Goal: Transaction & Acquisition: Purchase product/service

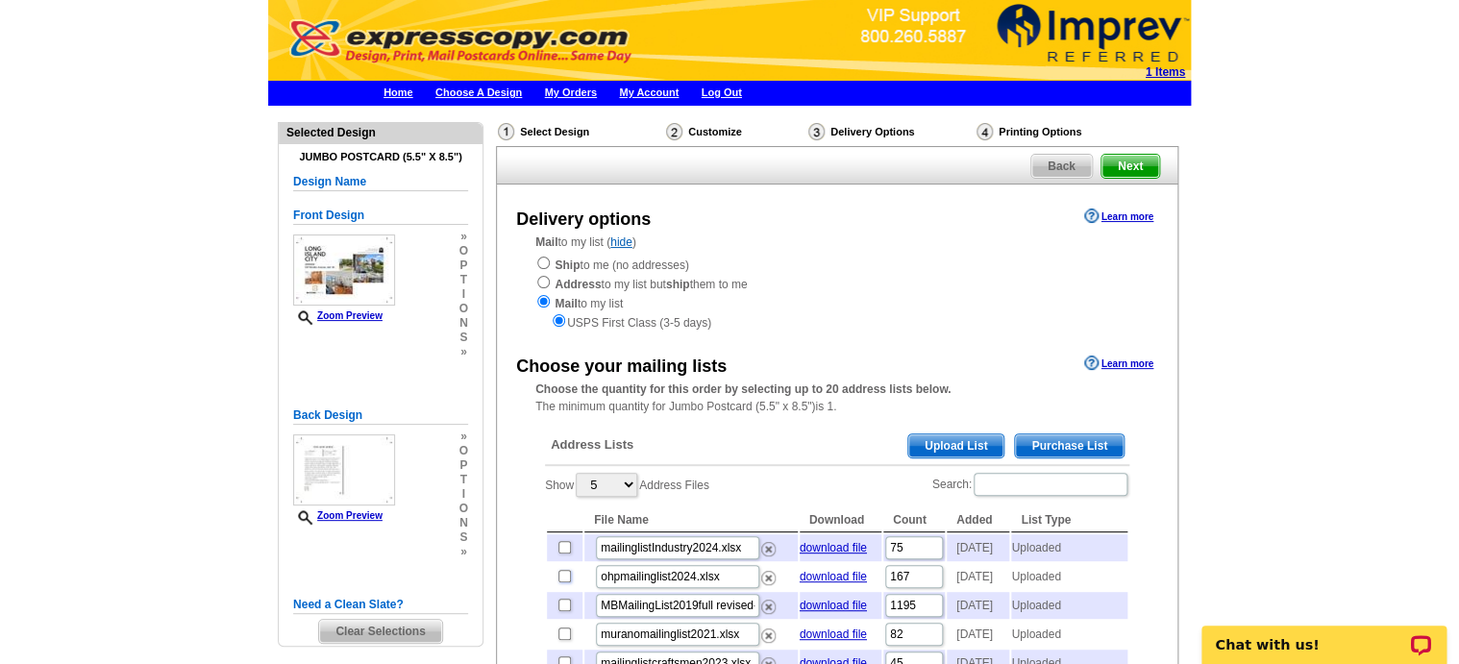
click at [564, 577] on input "checkbox" at bounding box center [564, 576] width 12 height 12
checkbox input "true"
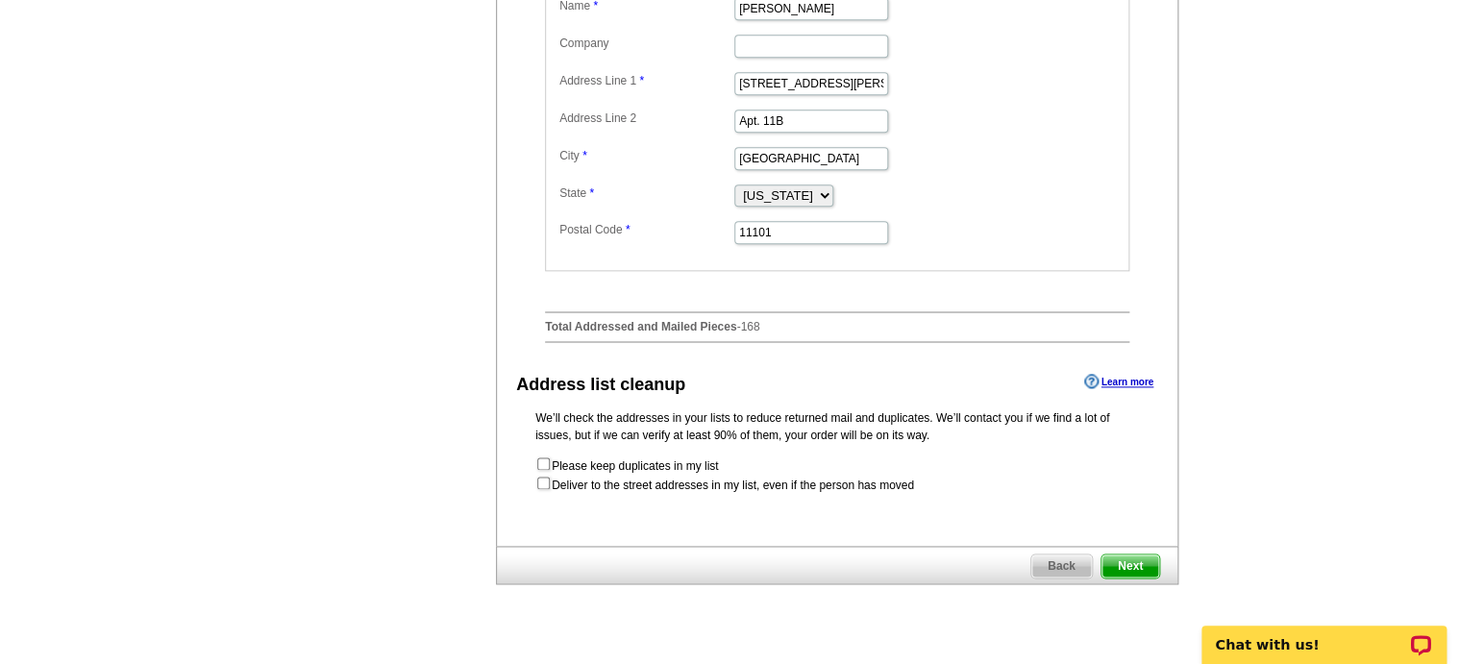
scroll to position [820, 0]
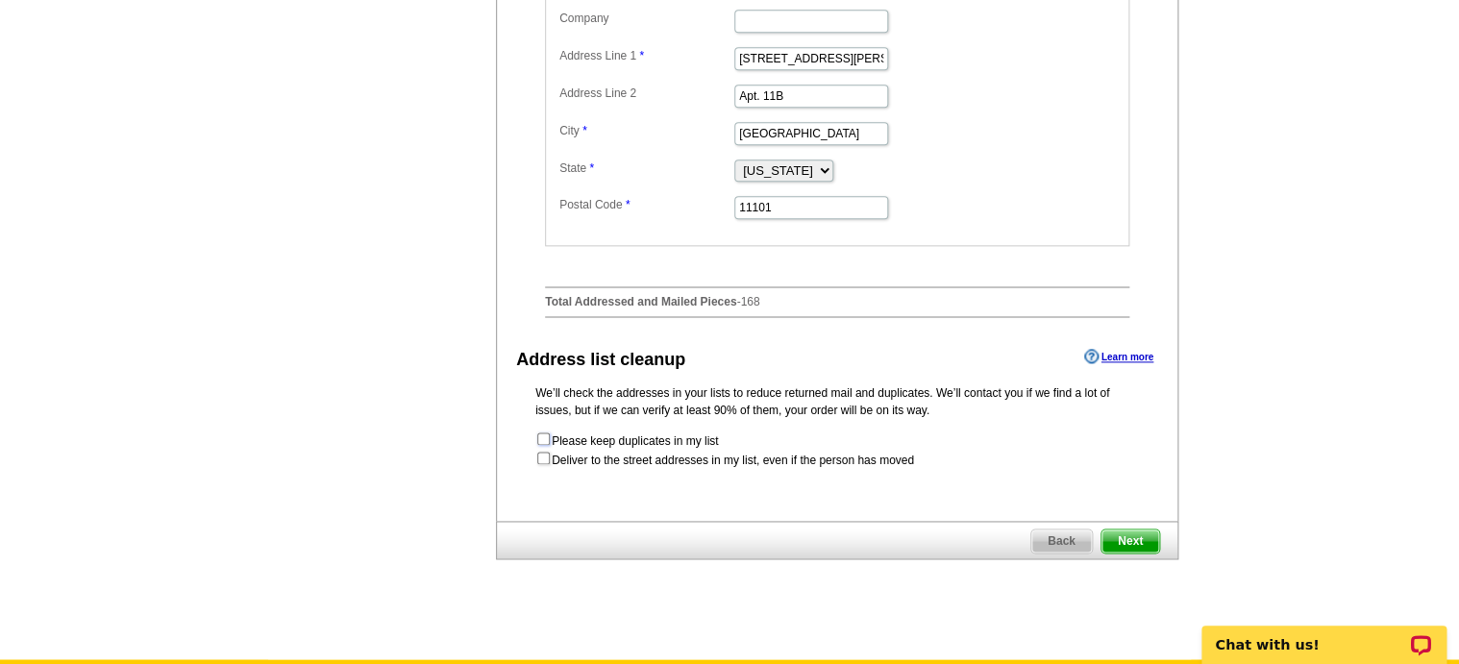
click at [544, 435] on input "checkbox" at bounding box center [543, 438] width 12 height 12
checkbox input "true"
click at [541, 457] on input "checkbox" at bounding box center [543, 458] width 12 height 12
checkbox input "true"
radio input "true"
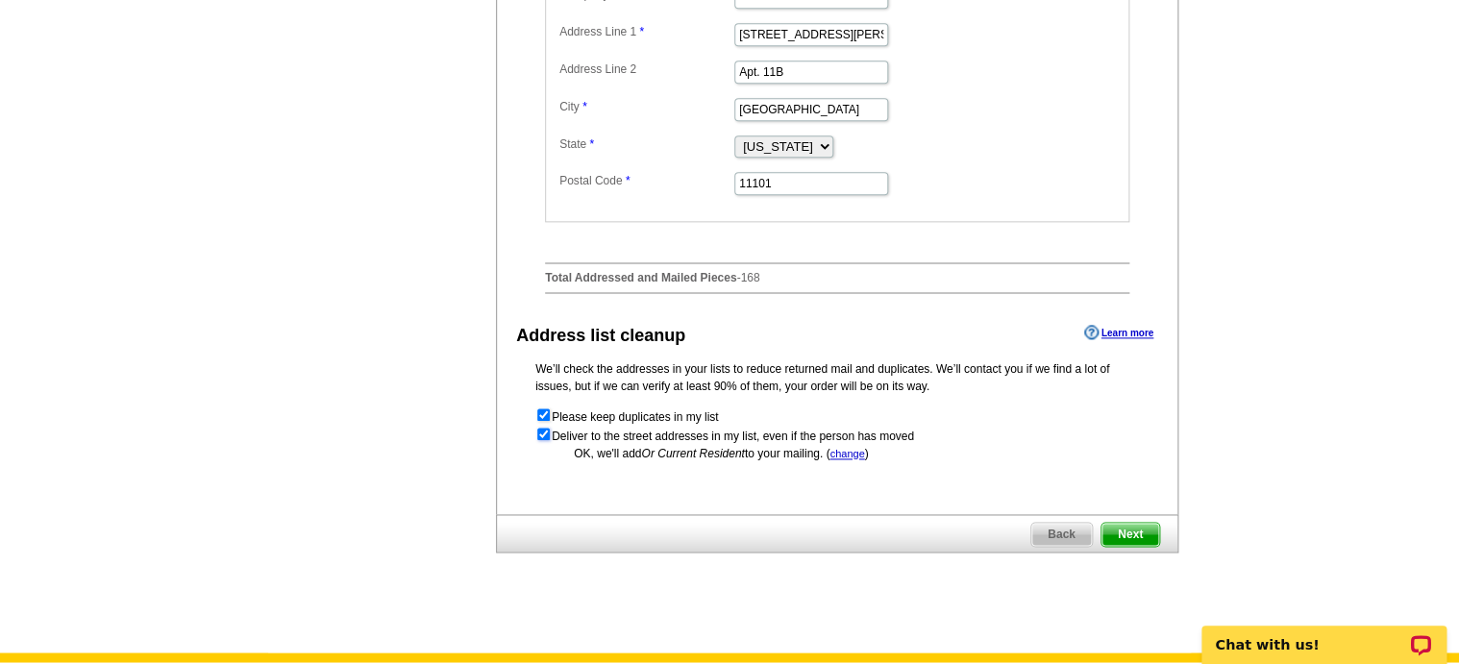
scroll to position [884, 0]
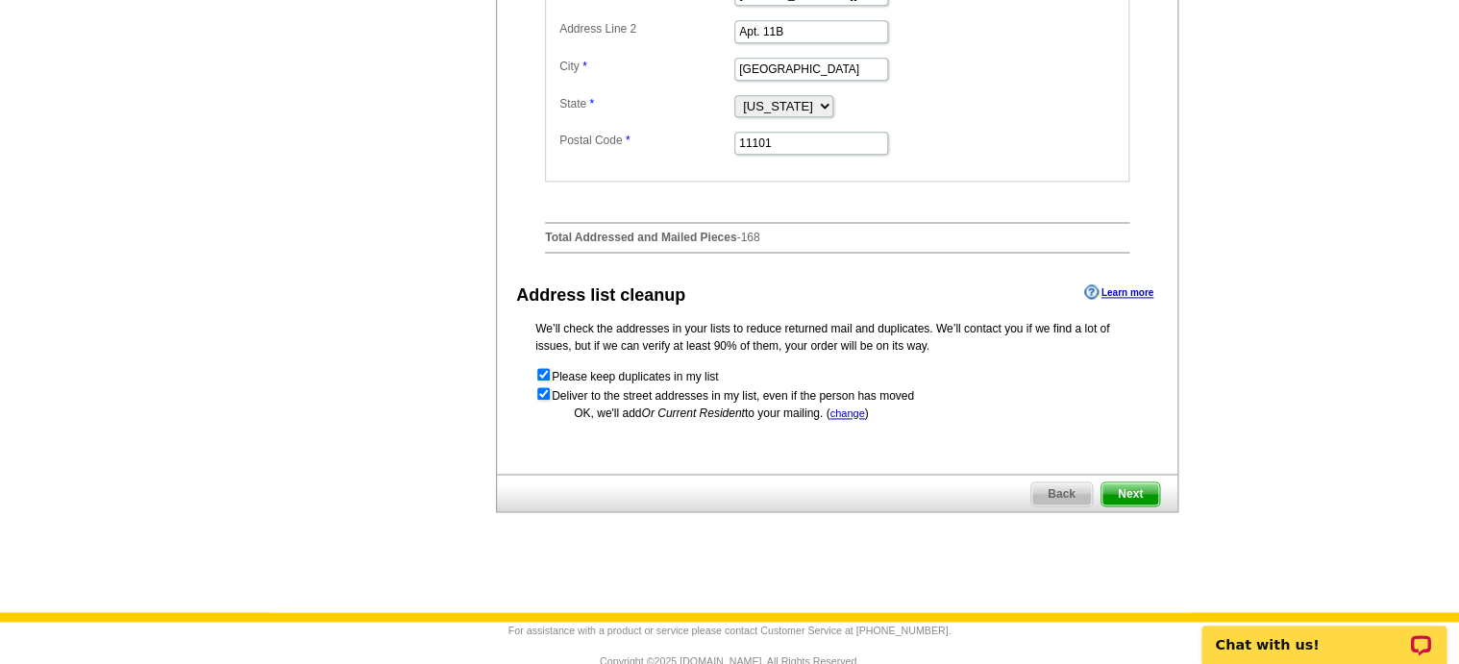
click at [1125, 495] on span "Next" at bounding box center [1130, 493] width 58 height 23
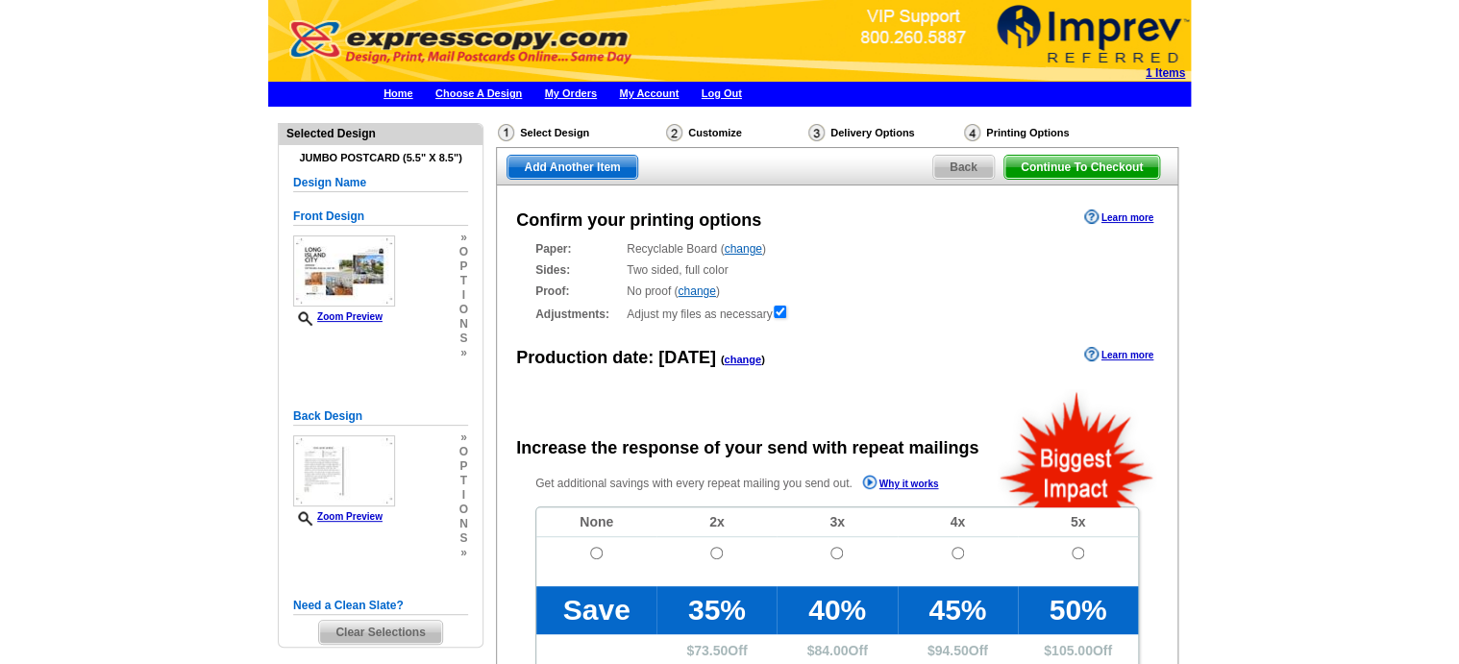
radio input "false"
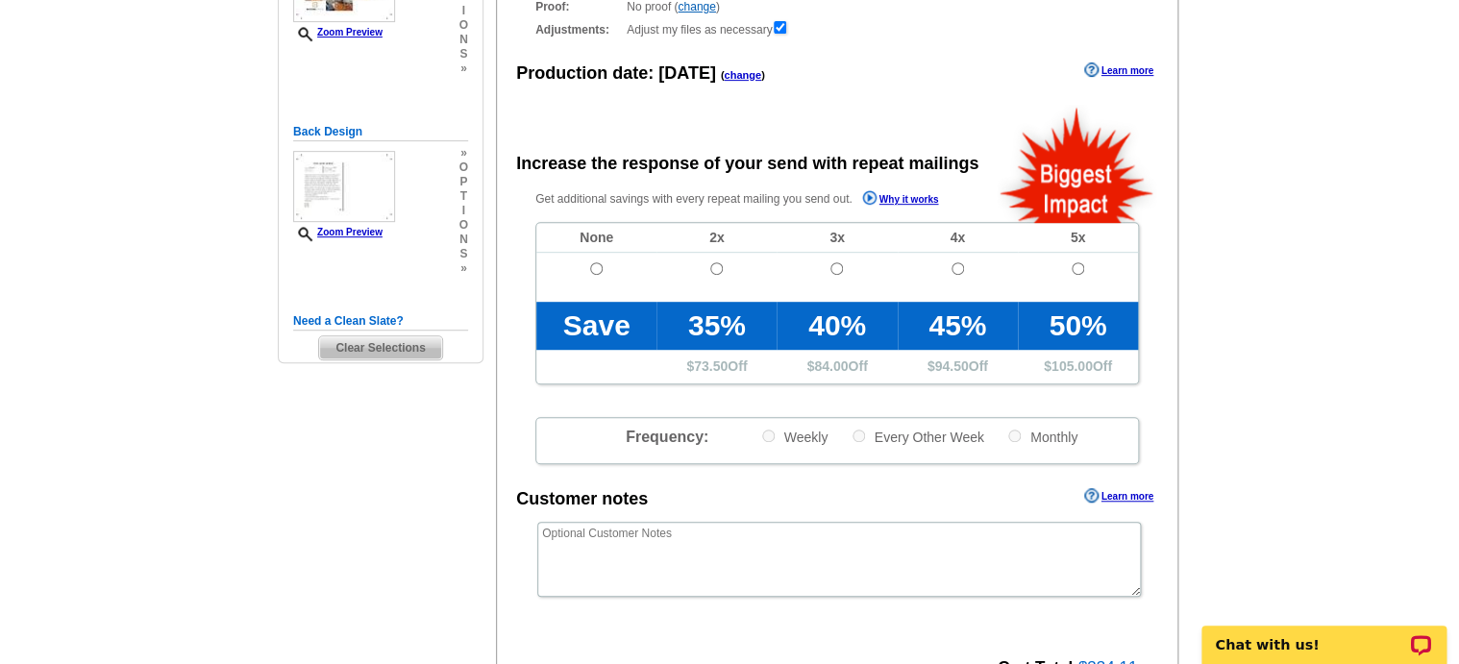
scroll to position [282, 0]
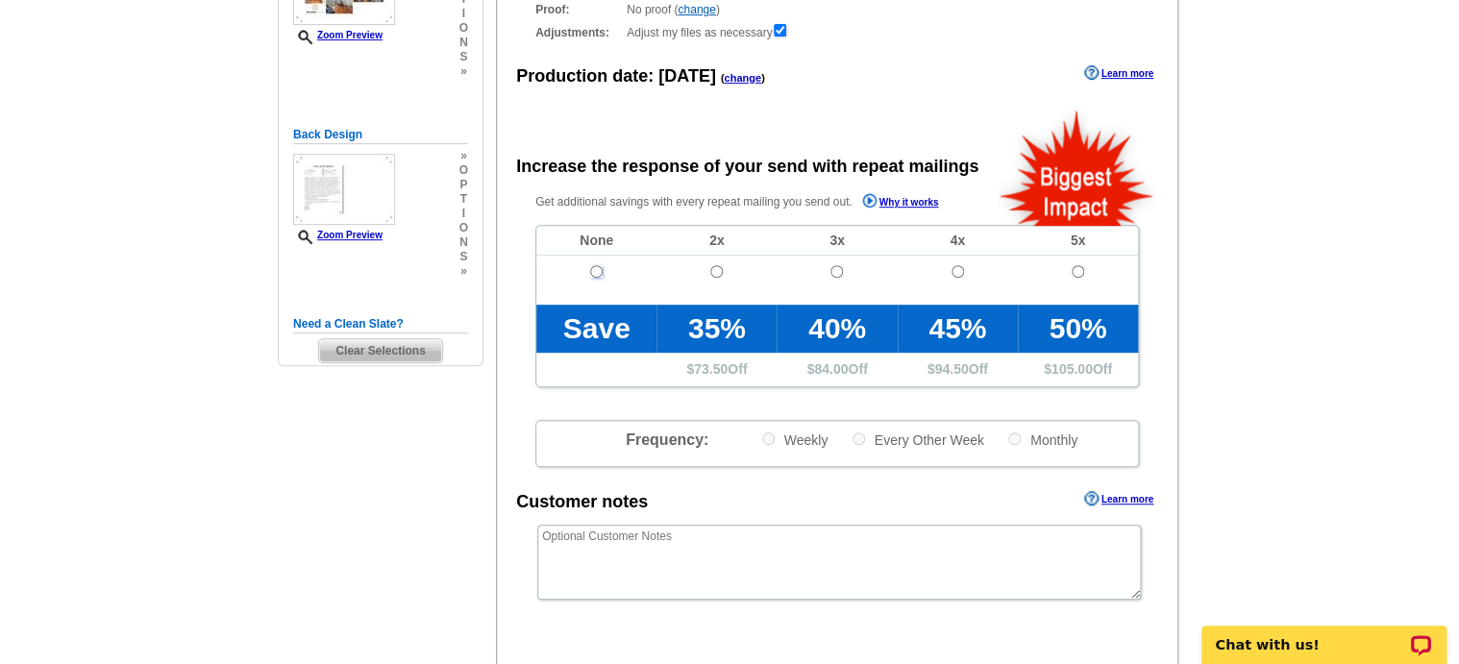
click at [597, 273] on input "radio" at bounding box center [596, 271] width 12 height 12
radio input "true"
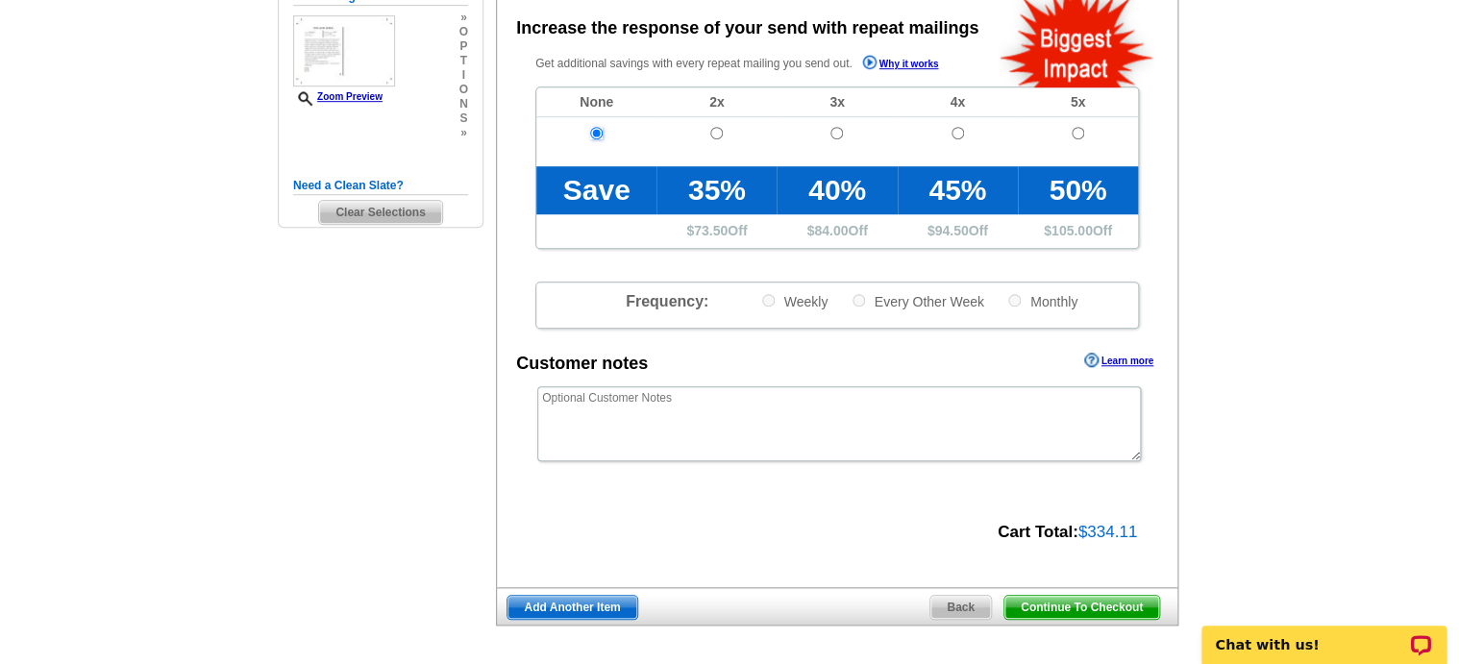
scroll to position [438, 0]
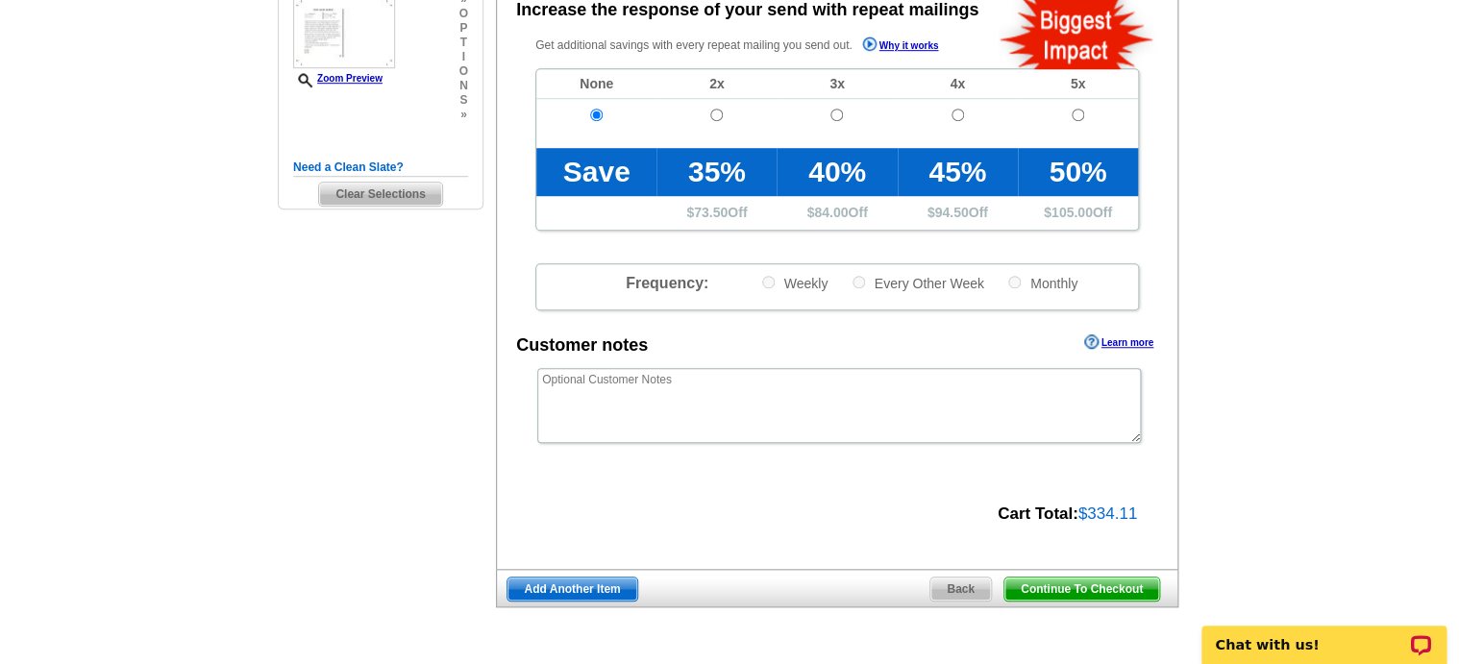
drag, startPoint x: 1122, startPoint y: 594, endPoint x: 136, endPoint y: 483, distance: 992.2
click at [1122, 594] on span "Continue To Checkout" at bounding box center [1081, 589] width 155 height 23
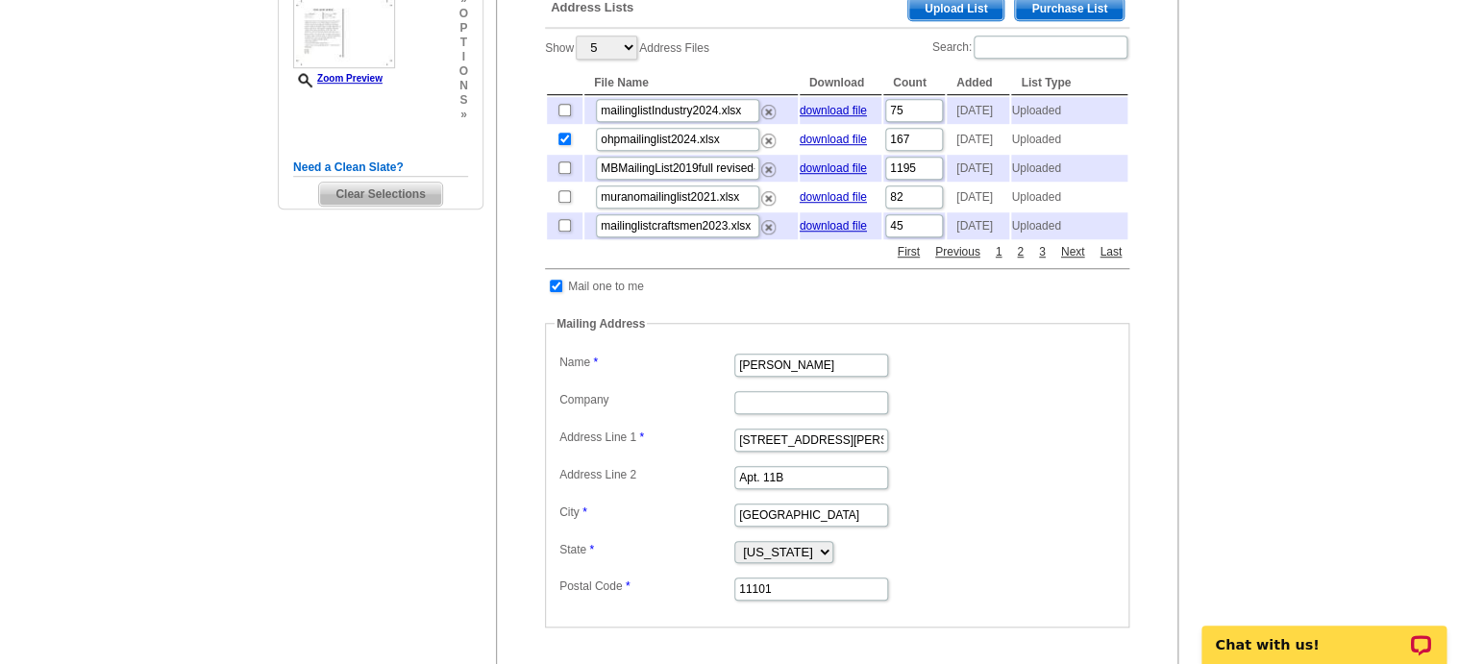
scroll to position [428, 0]
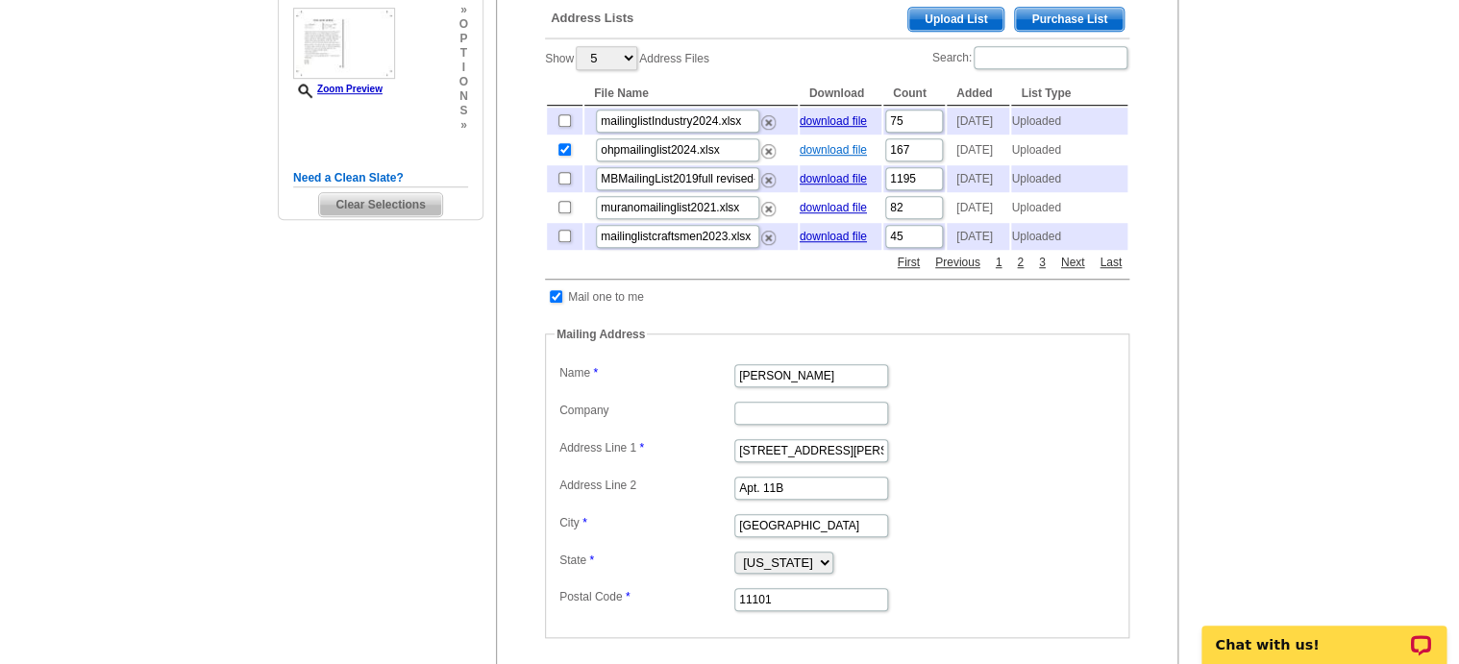
click at [805, 151] on link "download file" at bounding box center [833, 149] width 67 height 13
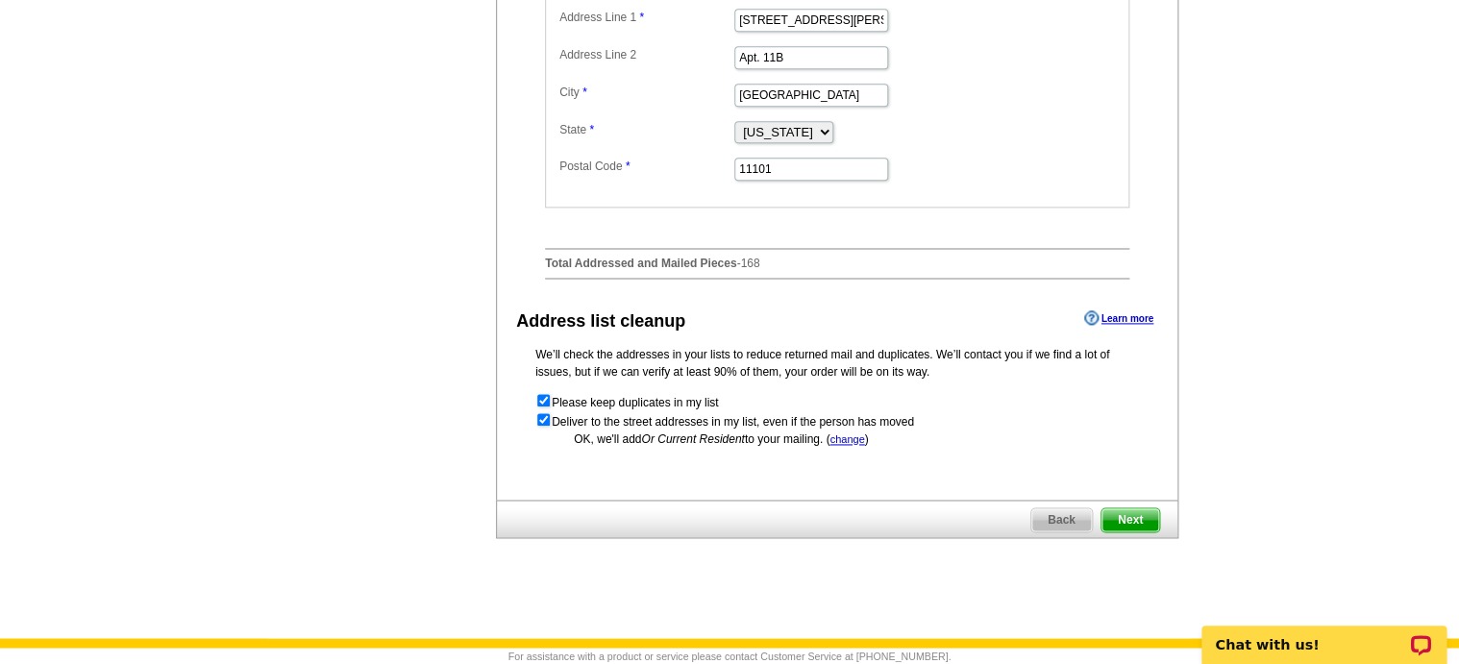
scroll to position [917, 0]
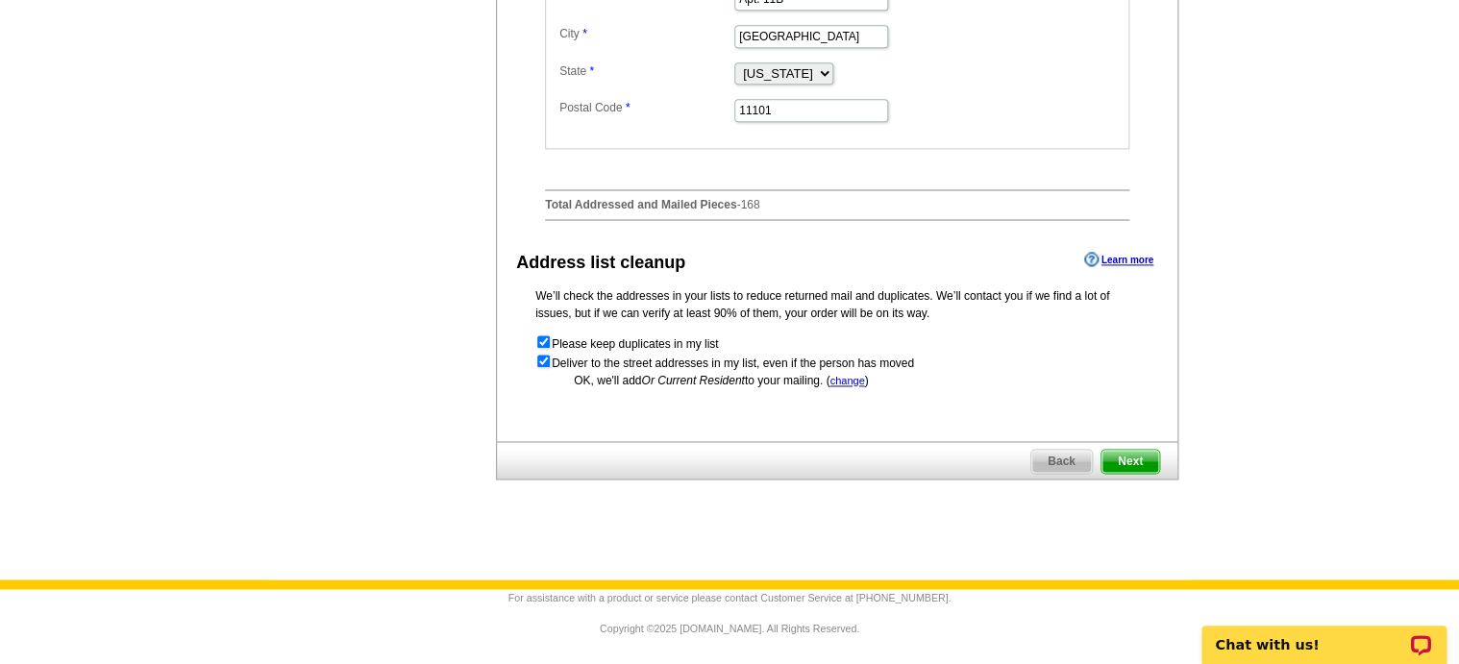
click at [1127, 451] on span "Next" at bounding box center [1130, 461] width 58 height 23
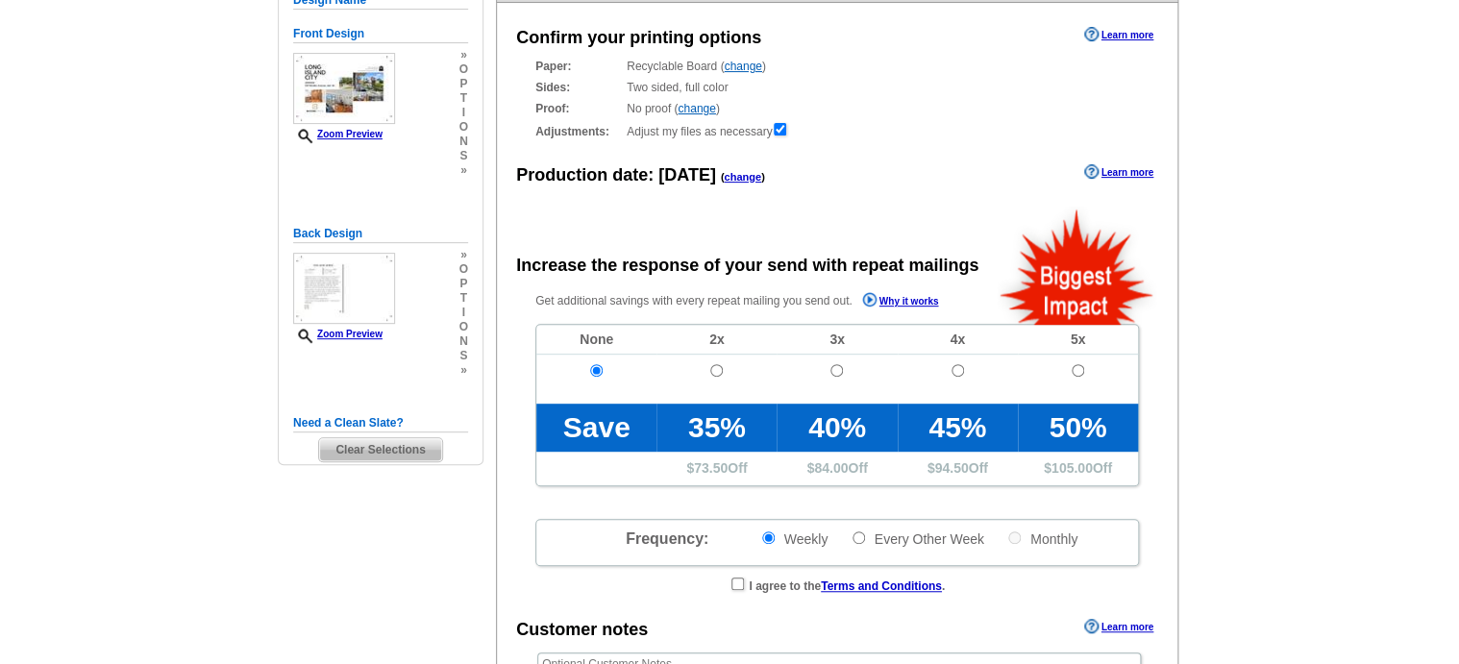
radio input "false"
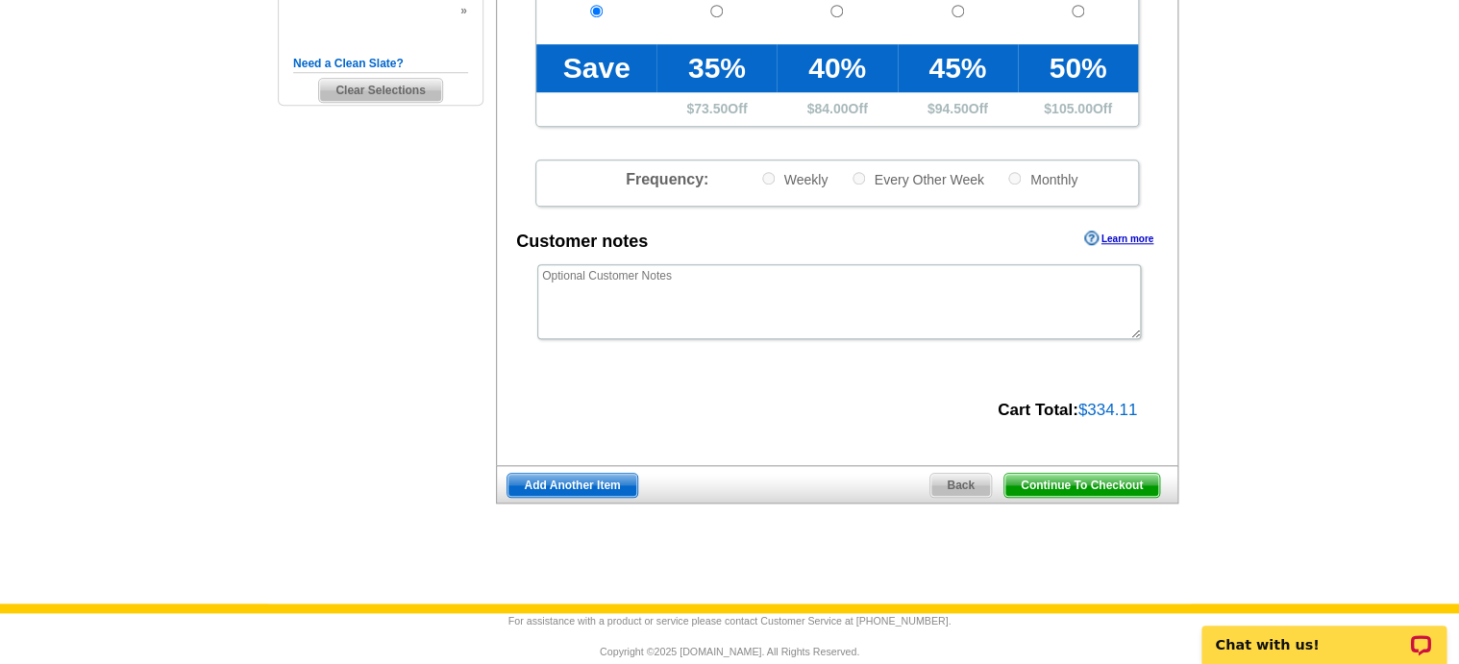
click at [1056, 486] on span "Continue To Checkout" at bounding box center [1081, 485] width 155 height 23
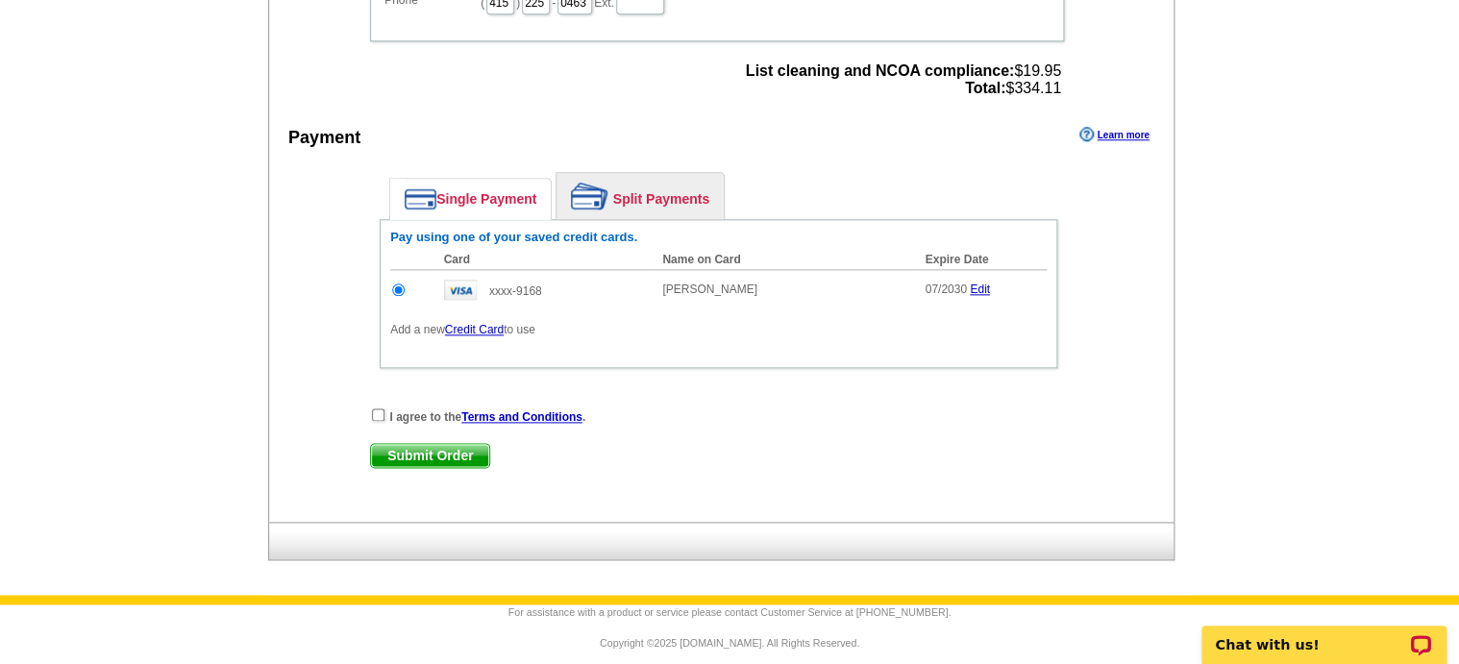
scroll to position [721, 0]
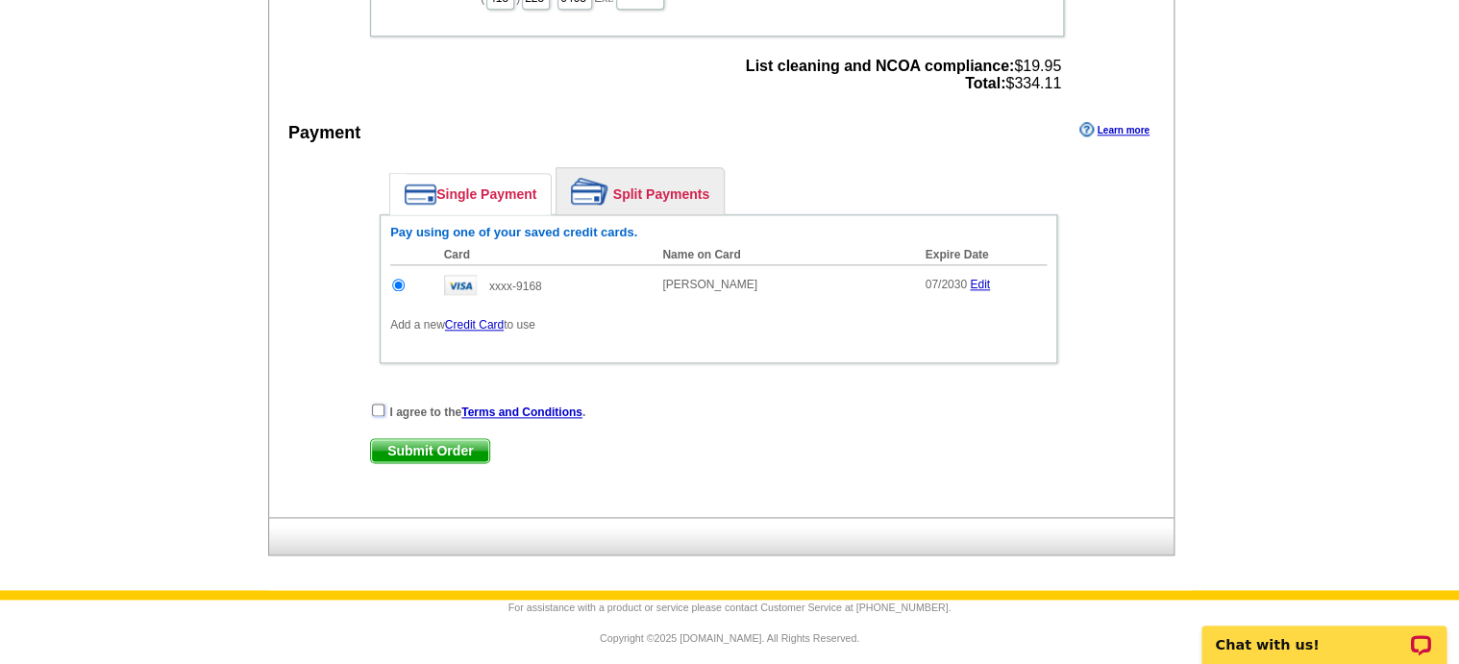
click at [380, 415] on input "checkbox" at bounding box center [378, 410] width 12 height 12
checkbox input "true"
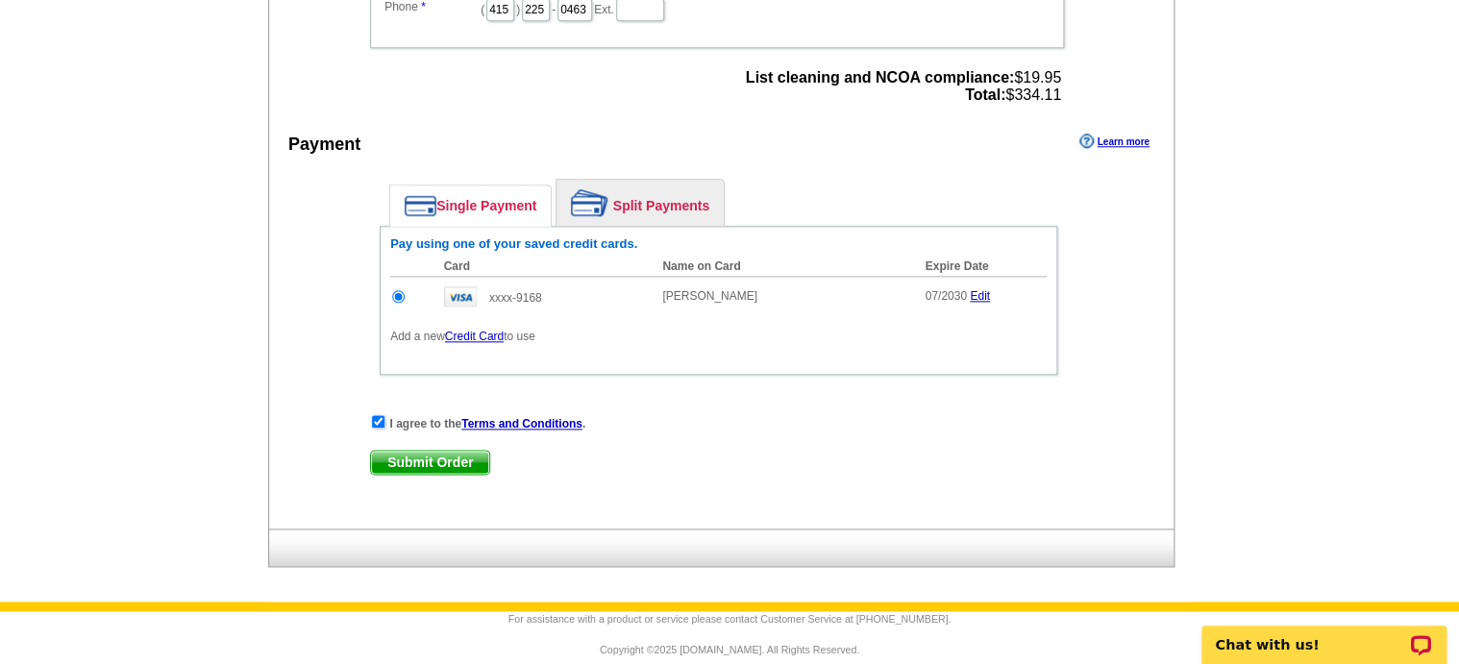
scroll to position [711, 0]
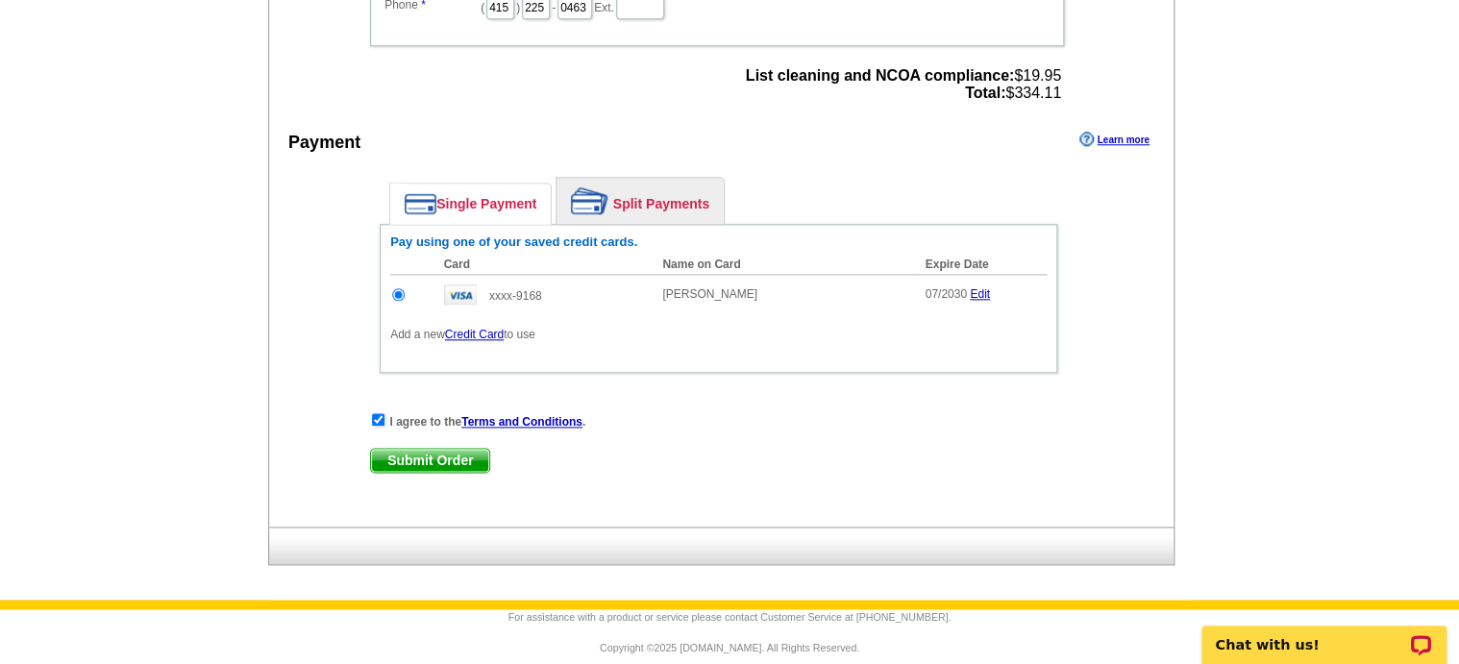
click at [436, 465] on span "Submit Order" at bounding box center [430, 460] width 118 height 23
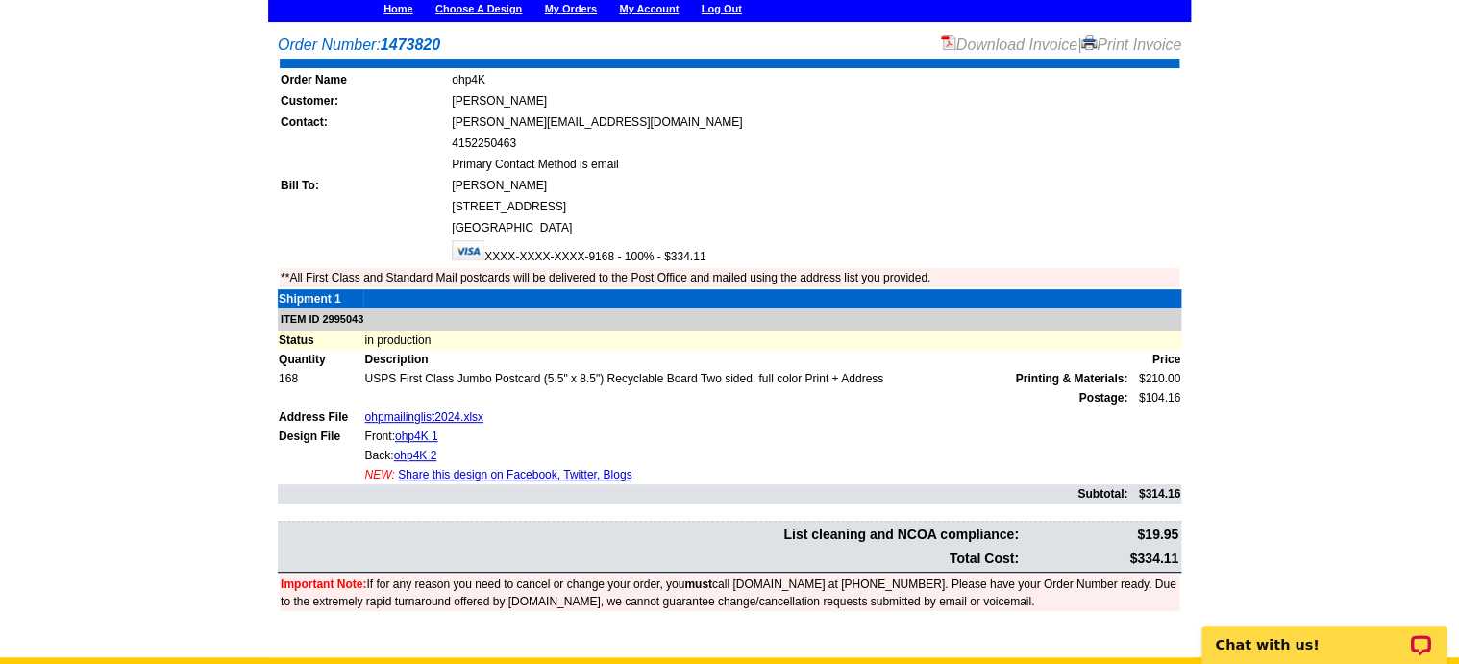
scroll to position [83, 0]
